Goal: Information Seeking & Learning: Check status

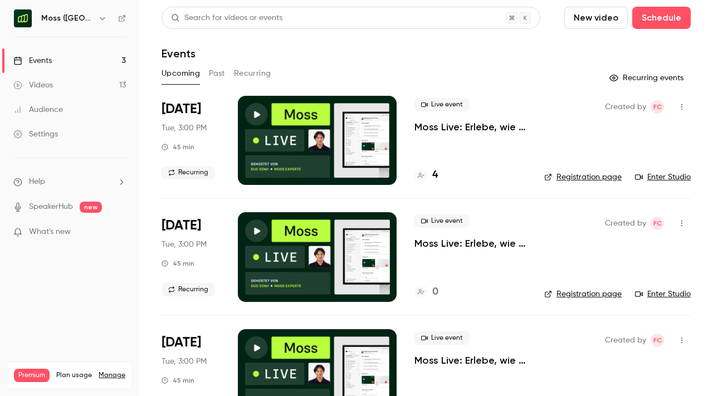
click at [212, 71] on button "Past" at bounding box center [217, 74] width 16 height 18
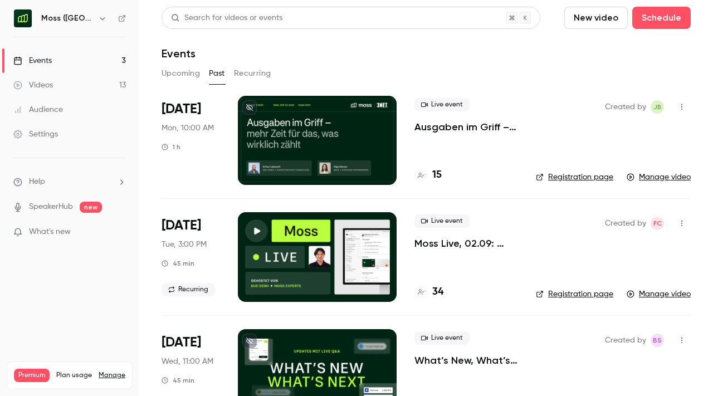
click at [421, 129] on p "Ausgaben im Griff – mehr Zeit für das, was wirklich zählt" at bounding box center [466, 126] width 104 height 13
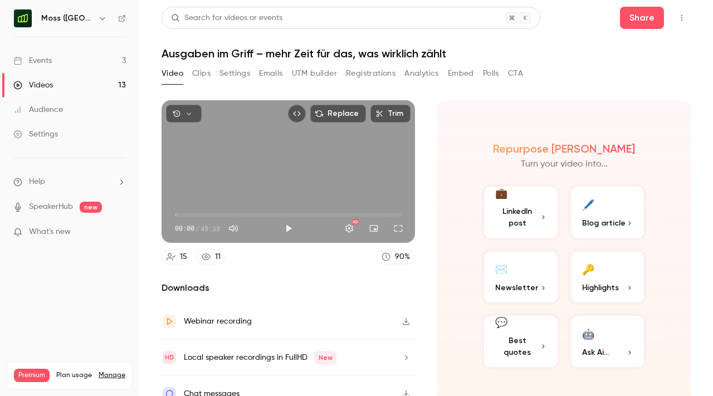
click at [371, 70] on button "Registrations" at bounding box center [371, 74] width 50 height 18
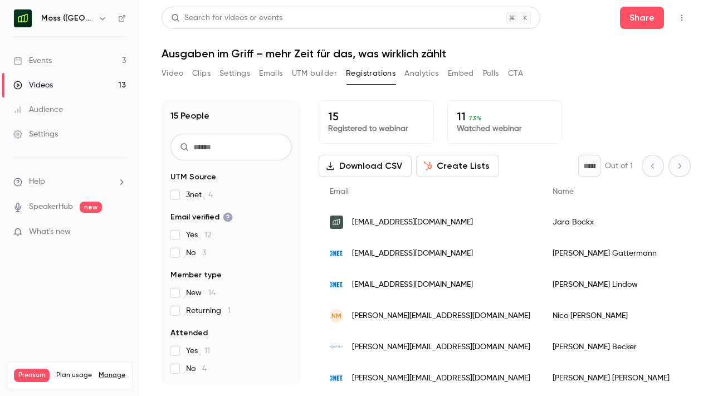
click at [426, 85] on div "Video Clips Settings Emails UTM builder Registrations Analytics Embed Polls CTA" at bounding box center [342, 76] width 361 height 22
click at [425, 80] on button "Analytics" at bounding box center [421, 74] width 35 height 18
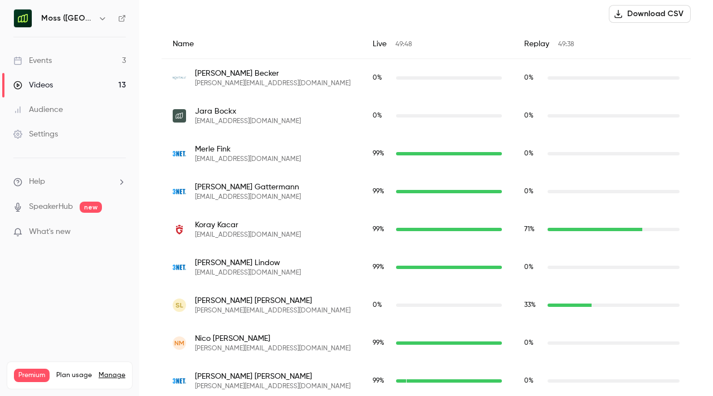
scroll to position [399, 0]
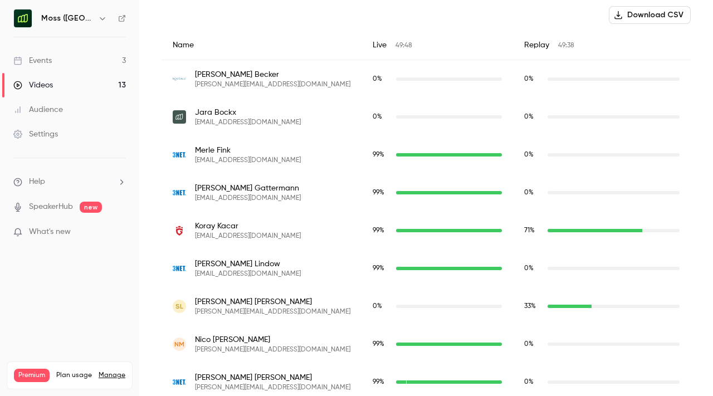
click at [297, 85] on div "[PERSON_NAME] [EMAIL_ADDRESS][DOMAIN_NAME]" at bounding box center [262, 79] width 178 height 20
click at [414, 81] on div "0 %" at bounding box center [437, 79] width 129 height 10
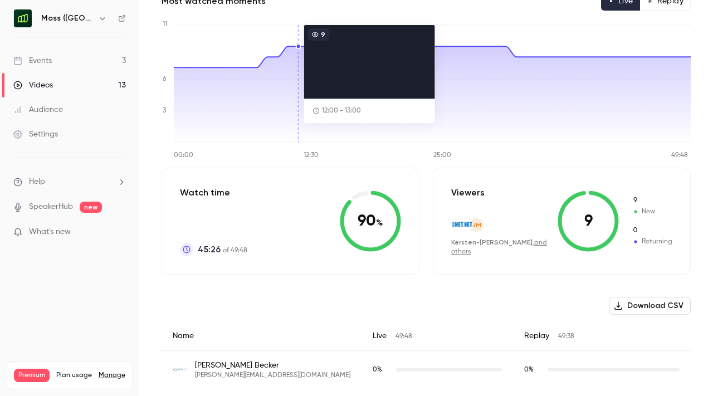
scroll to position [0, 0]
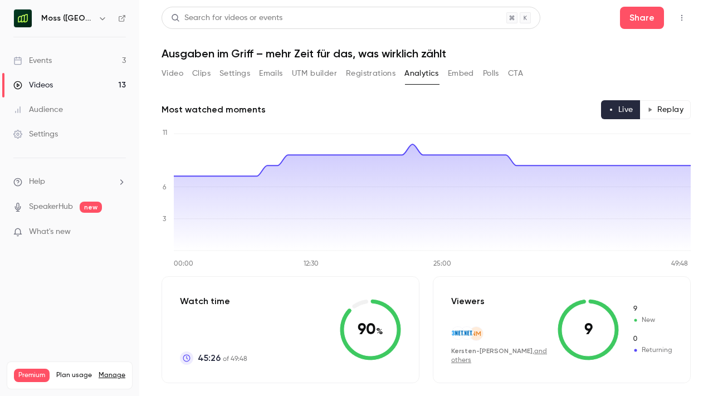
click at [350, 77] on button "Registrations" at bounding box center [371, 74] width 50 height 18
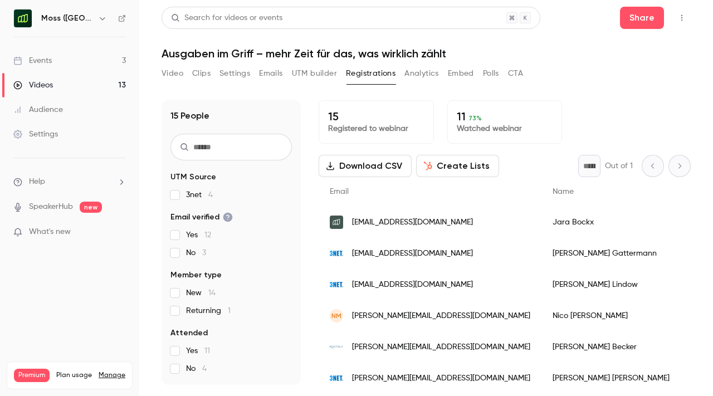
click at [419, 80] on button "Analytics" at bounding box center [421, 74] width 35 height 18
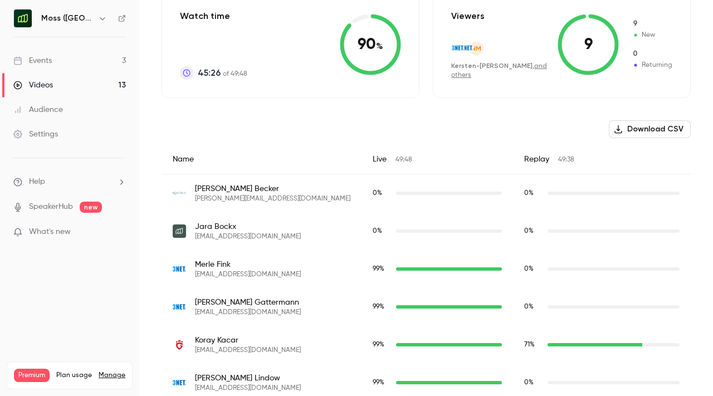
scroll to position [285, 0]
click at [524, 189] on span "0 %" at bounding box center [533, 194] width 18 height 10
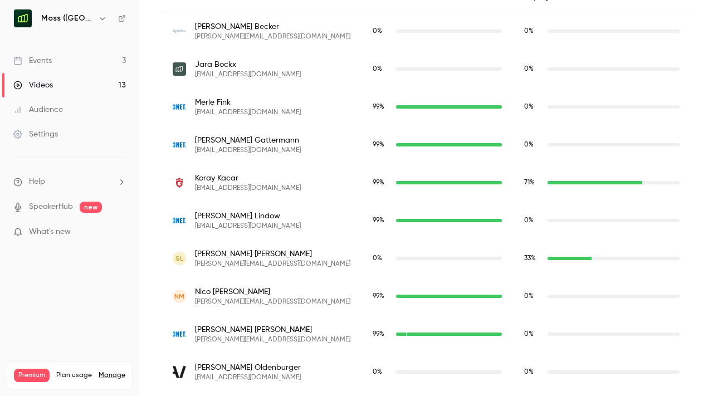
scroll to position [453, 0]
